Goal: Transaction & Acquisition: Register for event/course

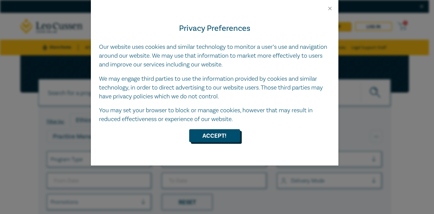
click at [215, 135] on button "Accept!" at bounding box center [214, 135] width 51 height 13
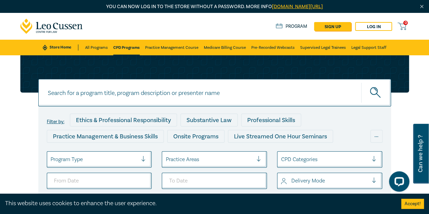
click at [181, 163] on div "Practice Areas" at bounding box center [209, 159] width 94 height 12
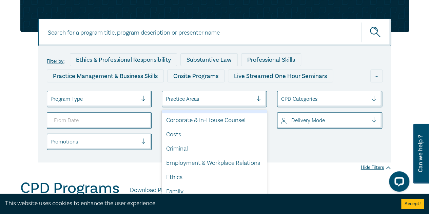
scroll to position [65, 0]
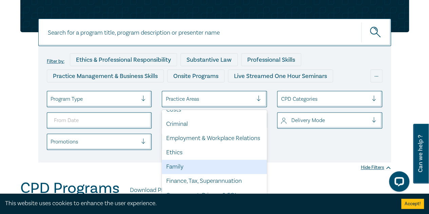
click at [199, 174] on div "Family" at bounding box center [214, 167] width 105 height 14
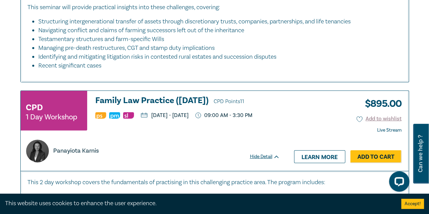
scroll to position [996, 0]
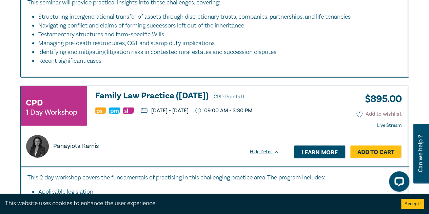
click at [329, 158] on link "Learn more" at bounding box center [319, 151] width 51 height 13
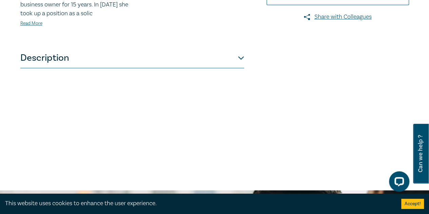
scroll to position [271, 0]
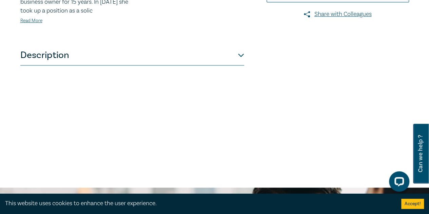
click at [242, 65] on button "Description" at bounding box center [132, 55] width 224 height 20
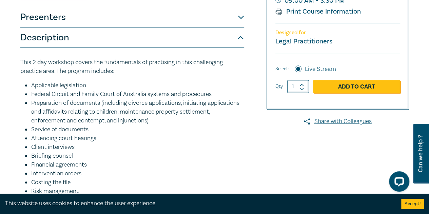
scroll to position [163, 0]
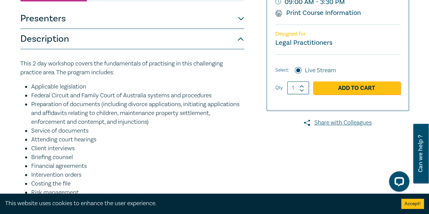
click at [241, 29] on button "Presenters" at bounding box center [132, 18] width 224 height 20
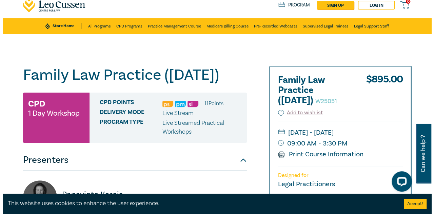
scroll to position [20, 0]
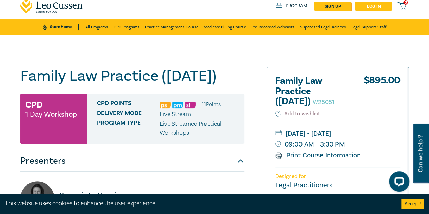
click at [367, 4] on link "Log in" at bounding box center [373, 6] width 37 height 9
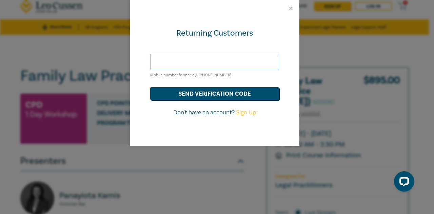
click at [215, 62] on input "text" at bounding box center [214, 62] width 129 height 16
type input "[EMAIL_ADDRESS][DOMAIN_NAME]"
drag, startPoint x: 226, startPoint y: 65, endPoint x: 106, endPoint y: 62, distance: 120.0
click at [108, 60] on div "Returning Customers [EMAIL_ADDRESS][DOMAIN_NAME] Mobile number format e.g [PHON…" at bounding box center [217, 107] width 434 height 214
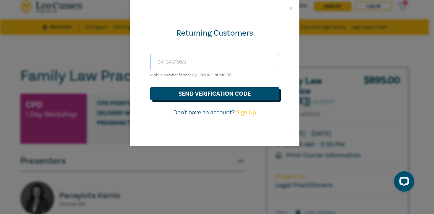
type input "0413431953"
click at [181, 92] on button "send verification code" at bounding box center [214, 93] width 129 height 13
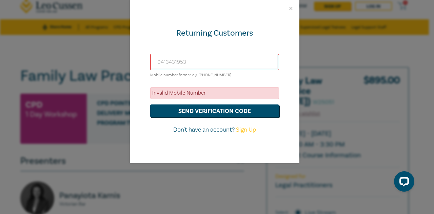
click at [243, 128] on link "Sign Up" at bounding box center [246, 130] width 20 height 8
select select "AU"
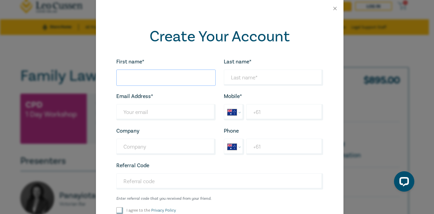
click at [126, 77] on input "First name*" at bounding box center [165, 77] width 99 height 16
type input "[PERSON_NAME]"
type input "[EMAIL_ADDRESS][DOMAIN_NAME]"
click at [260, 114] on input "+61" at bounding box center [284, 112] width 77 height 16
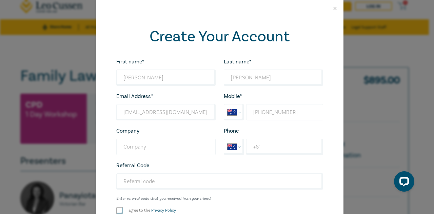
type input "[PHONE_NUMBER]"
click at [160, 150] on input "Company" at bounding box center [165, 147] width 99 height 16
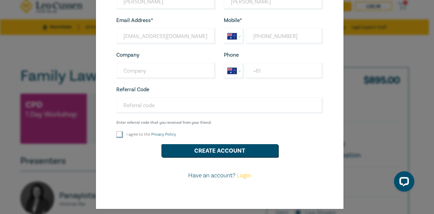
scroll to position [79, 0]
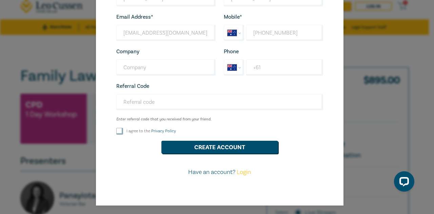
click at [117, 130] on input "I agree to the Privacy Policy" at bounding box center [119, 131] width 7 height 7
checkbox input "true"
click at [198, 146] on button "Create Account" at bounding box center [219, 147] width 117 height 13
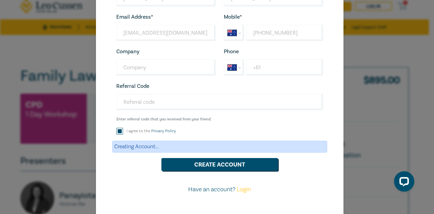
scroll to position [0, 0]
